Goal: Navigation & Orientation: Find specific page/section

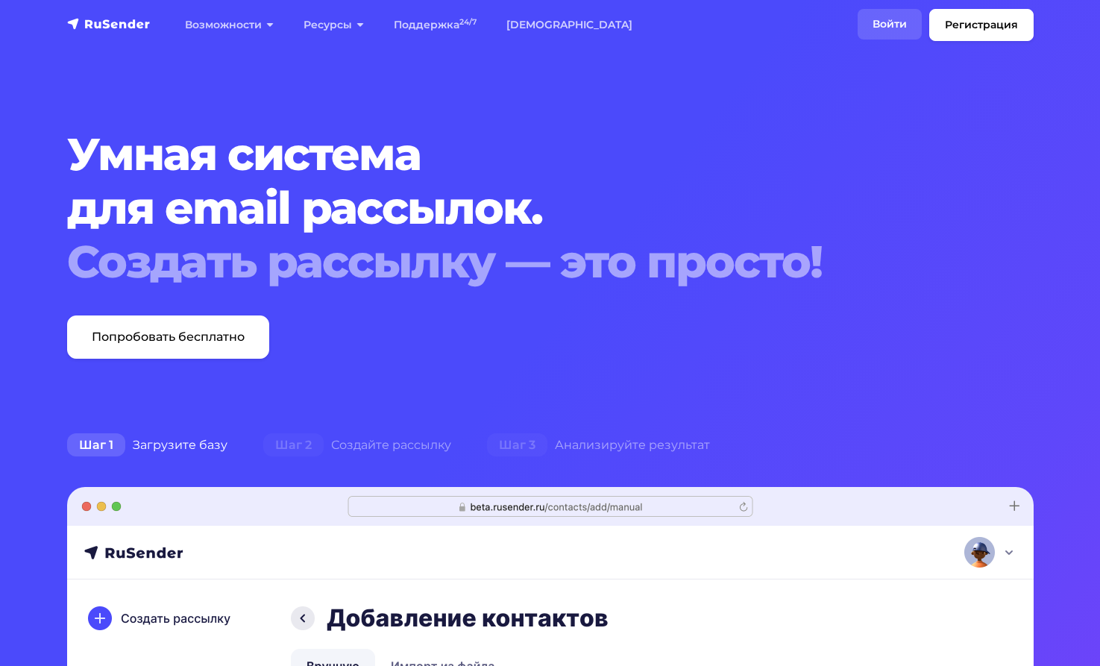
click at [890, 19] on link "Войти" at bounding box center [890, 24] width 64 height 31
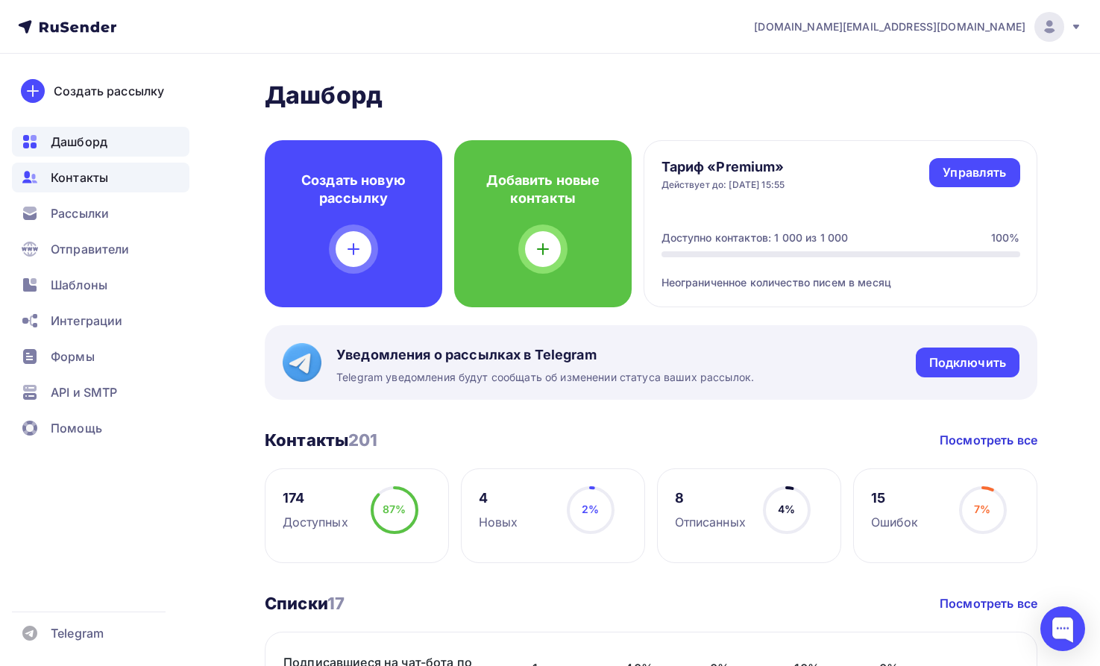
click at [84, 175] on span "Контакты" at bounding box center [79, 178] width 57 height 18
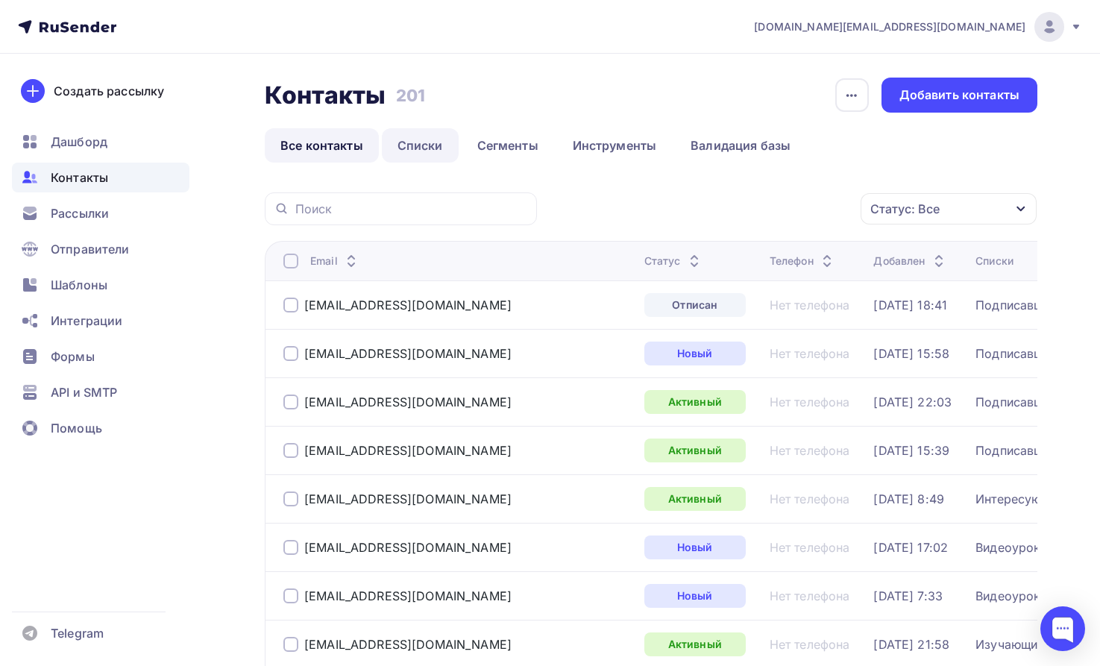
click at [415, 146] on link "Списки" at bounding box center [420, 145] width 77 height 34
